Goal: Task Accomplishment & Management: Use online tool/utility

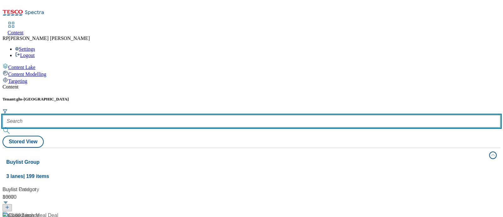
click at [152, 115] on input "text" at bounding box center [252, 121] width 498 height 13
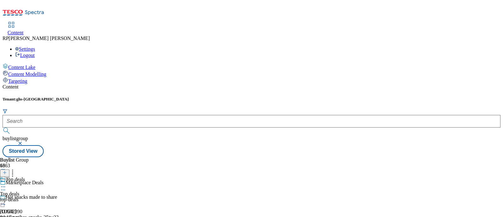
scroll to position [78, 0]
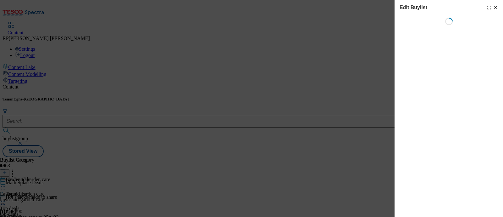
select select "evergreen"
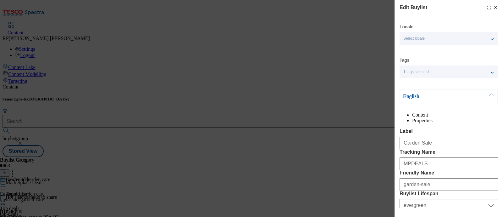
select select "Banner"
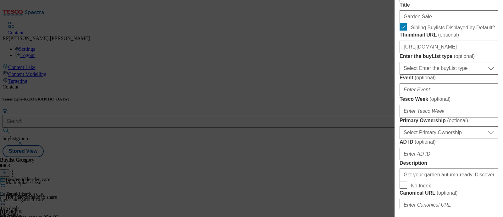
scroll to position [236, 0]
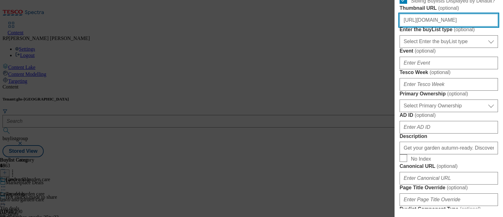
click at [437, 26] on input "[URL][DOMAIN_NAME]" at bounding box center [448, 20] width 98 height 13
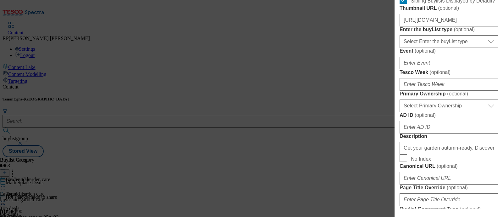
click at [292, 30] on div "Edit Buylist Locale Select locale English Welsh Tags 1 tags selected fnf market…" at bounding box center [251, 108] width 503 height 217
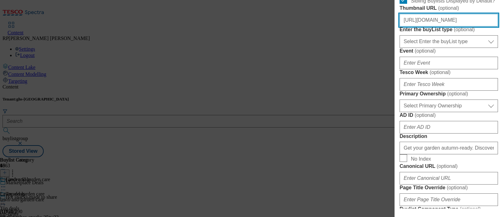
click at [450, 26] on input "[URL][DOMAIN_NAME]" at bounding box center [448, 20] width 98 height 13
paste input "fc360953-d507-4ad0-9e04-e2a00d55cce4/K9LP9LbuobHT-hBl7xVCJo_-I_1212434200"
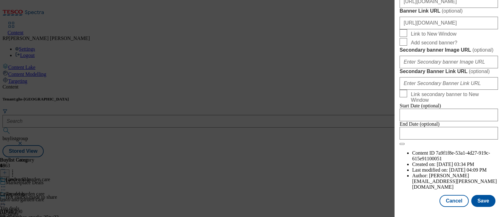
scroll to position [736, 0]
type input "[URL][DOMAIN_NAME]"
click at [481, 195] on button "Save" at bounding box center [483, 201] width 24 height 12
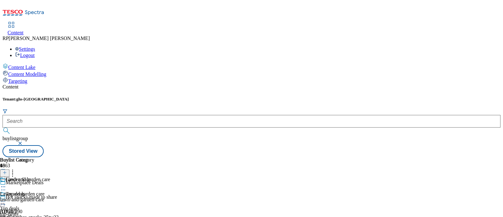
scroll to position [39, 0]
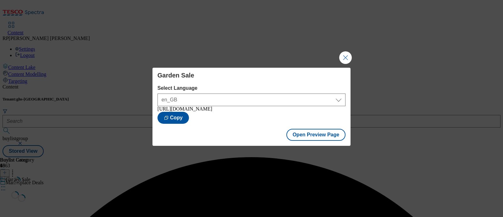
scroll to position [0, 0]
click at [339, 55] on button "Close Modal" at bounding box center [345, 57] width 13 height 13
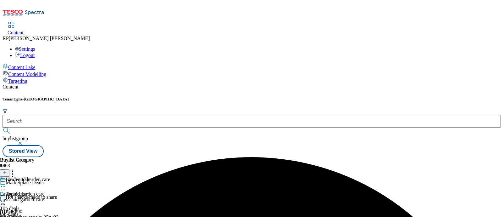
scroll to position [78, 0]
